Goal: Information Seeking & Learning: Learn about a topic

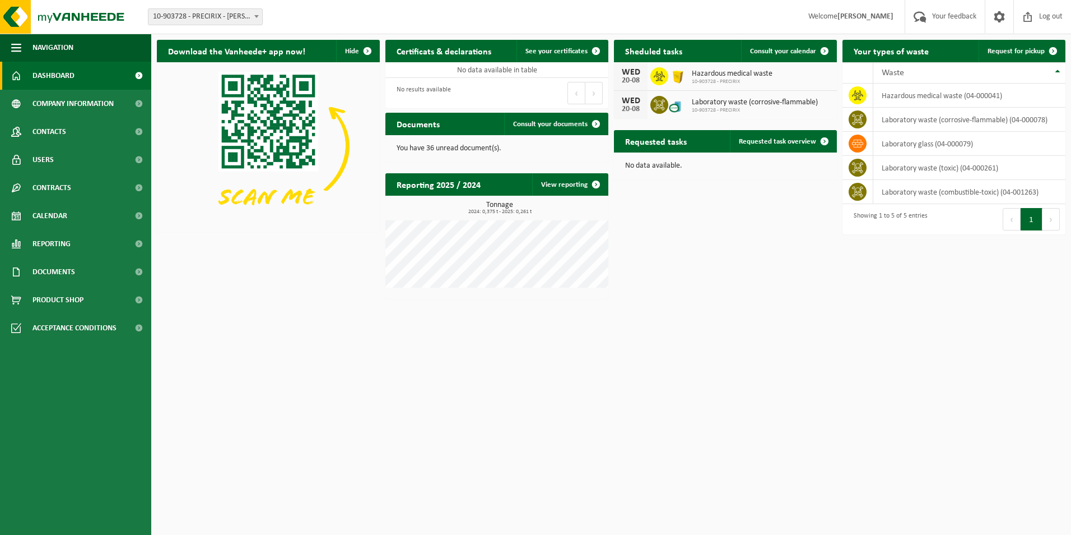
drag, startPoint x: 730, startPoint y: 83, endPoint x: 665, endPoint y: 81, distance: 65.6
click at [730, 83] on span "10-903728 - PRECIRIX" at bounding box center [732, 81] width 81 height 7
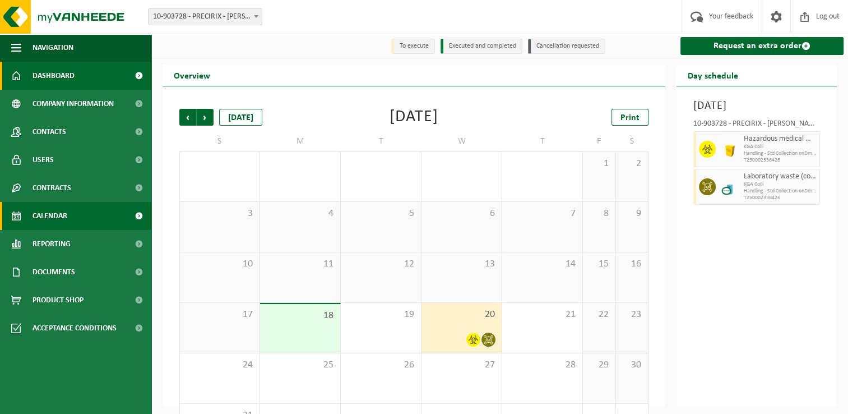
click at [76, 80] on link "Dashboard" at bounding box center [75, 76] width 151 height 28
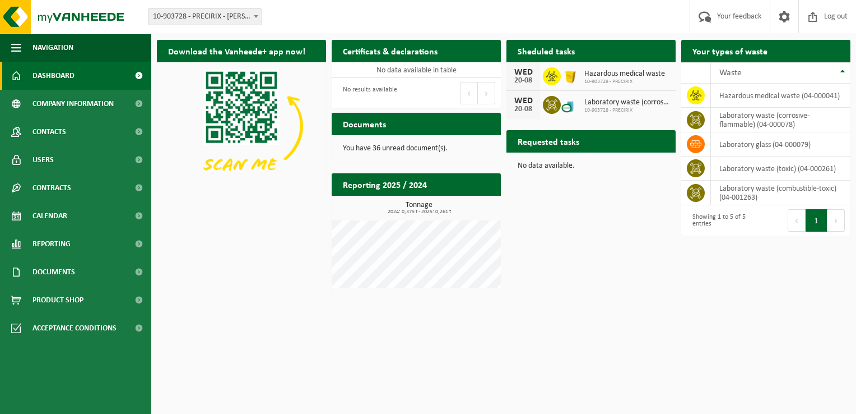
click at [615, 299] on div "Download the Vanheede+ app now! Hide Certificats & declarations See your certif…" at bounding box center [503, 169] width 699 height 270
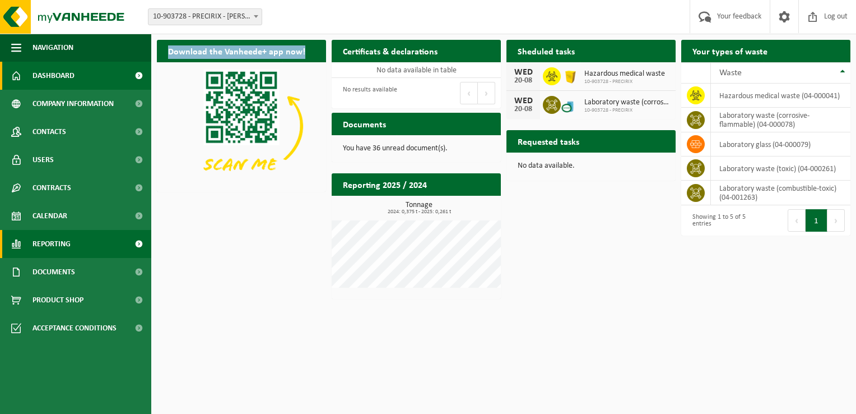
click at [30, 243] on link "Reporting" at bounding box center [75, 244] width 151 height 28
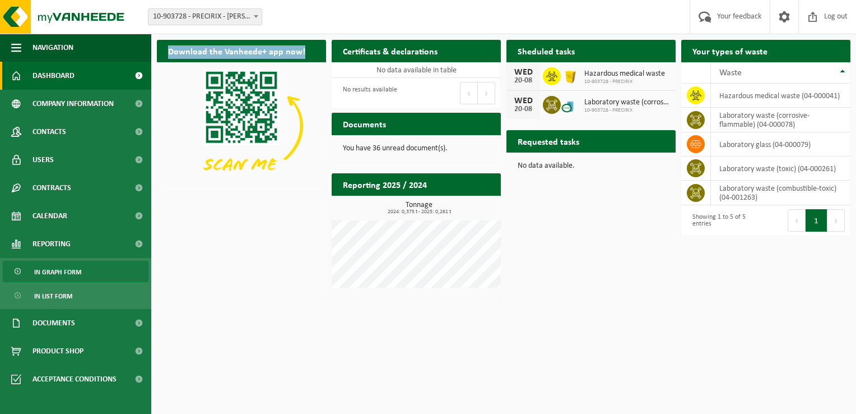
click at [75, 275] on span "In graph form" at bounding box center [57, 271] width 47 height 21
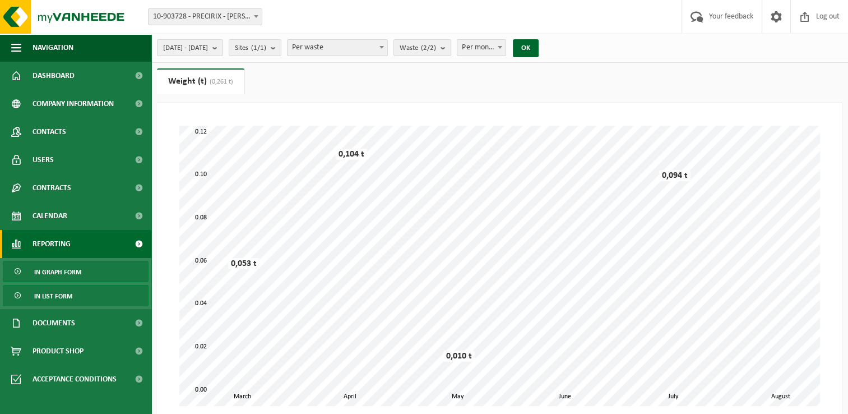
click at [64, 298] on span "In list form" at bounding box center [53, 295] width 38 height 21
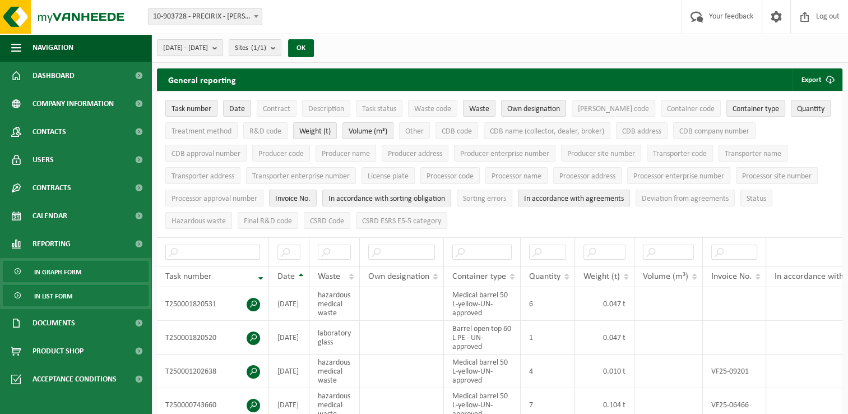
click at [64, 271] on span "In graph form" at bounding box center [57, 271] width 47 height 21
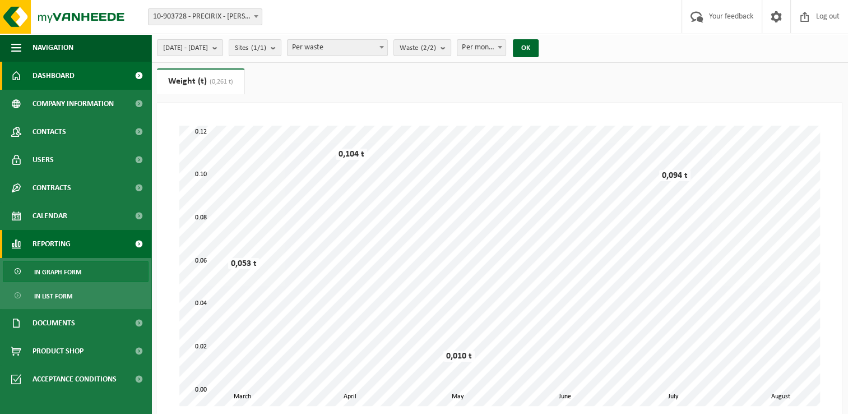
click at [72, 75] on span "Dashboard" at bounding box center [54, 76] width 42 height 28
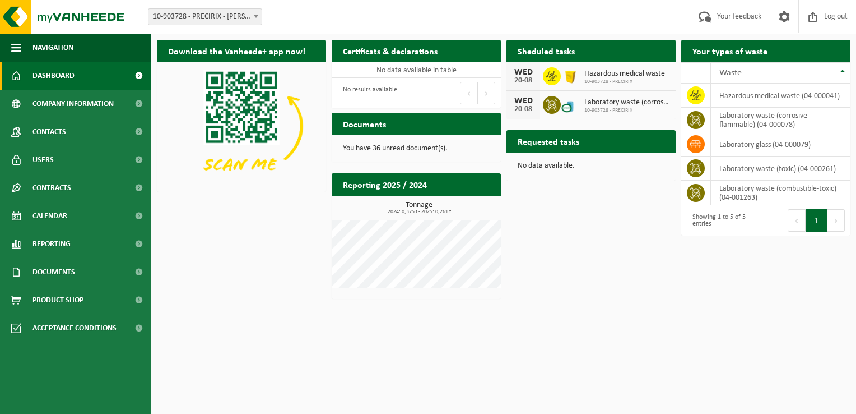
click at [370, 147] on p "You have 36 unread document(s)." at bounding box center [416, 149] width 147 height 8
drag, startPoint x: 370, startPoint y: 147, endPoint x: 223, endPoint y: 228, distance: 167.5
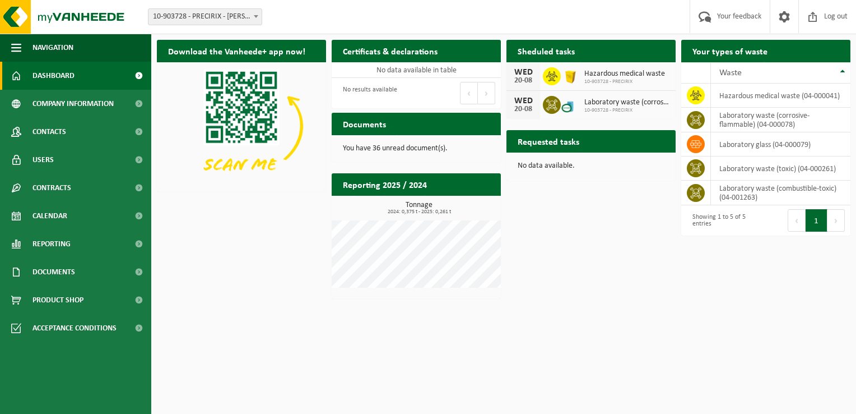
click at [223, 228] on div "Download the Vanheede+ app now! Hide Certificats & declarations See your certif…" at bounding box center [503, 169] width 699 height 270
